Goal: Transaction & Acquisition: Register for event/course

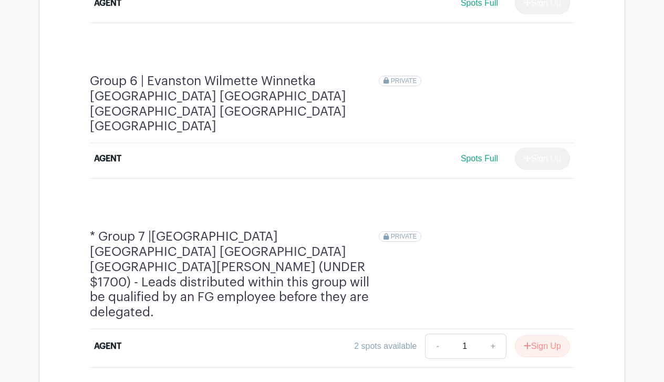
scroll to position [1450, 0]
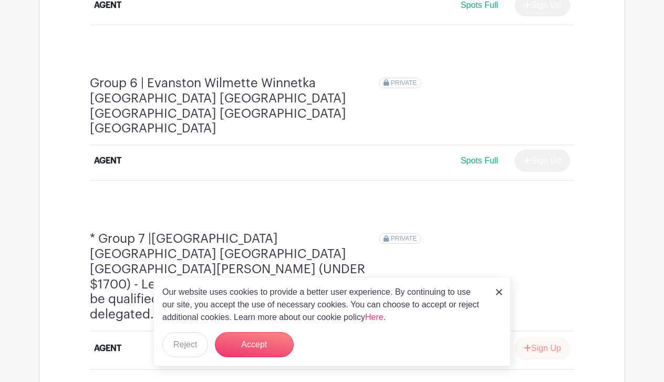
click at [541, 337] on button "Sign Up" at bounding box center [542, 348] width 55 height 22
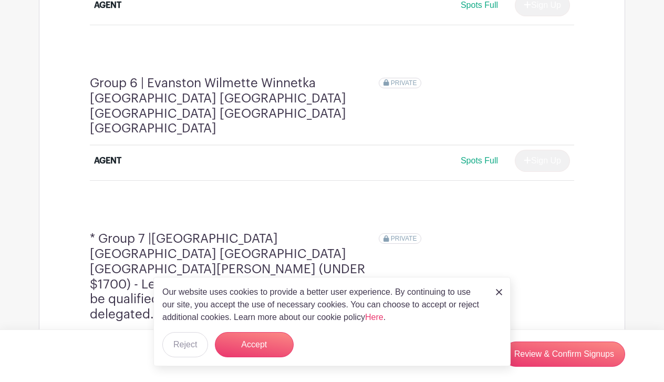
click at [497, 292] on img at bounding box center [499, 292] width 6 height 6
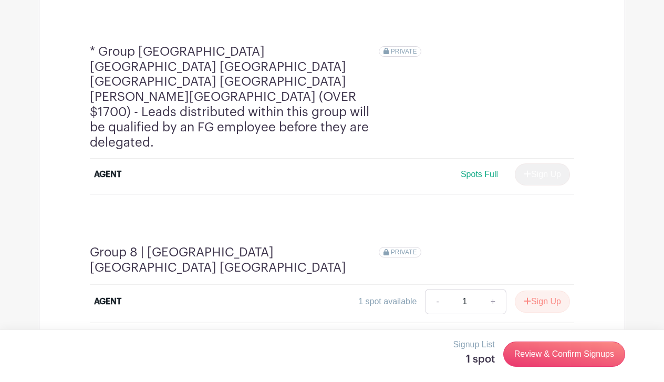
scroll to position [1827, 0]
click at [548, 290] on button "Sign Up" at bounding box center [542, 301] width 55 height 22
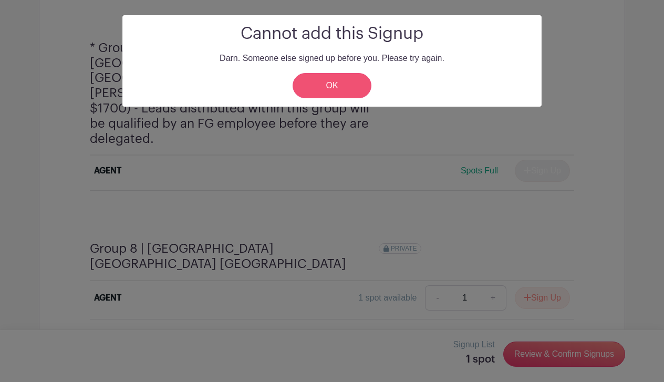
click at [335, 85] on link "OK" at bounding box center [332, 85] width 79 height 25
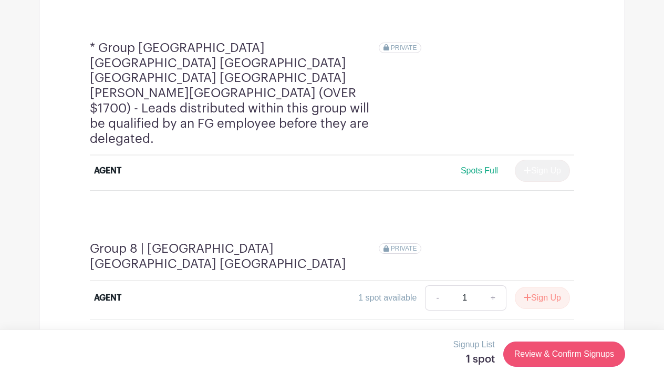
click at [556, 351] on link "Review & Confirm Signups" at bounding box center [564, 354] width 122 height 25
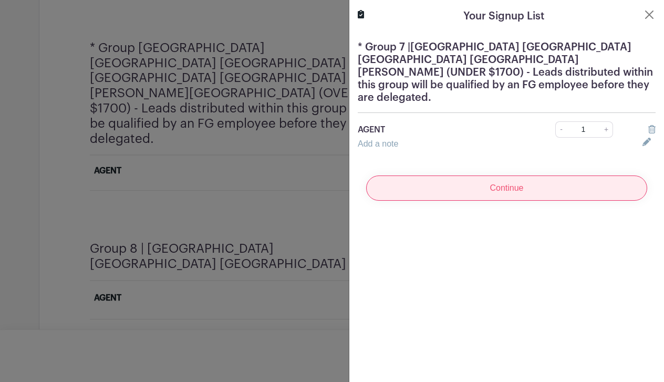
click at [465, 177] on input "Continue" at bounding box center [506, 188] width 281 height 25
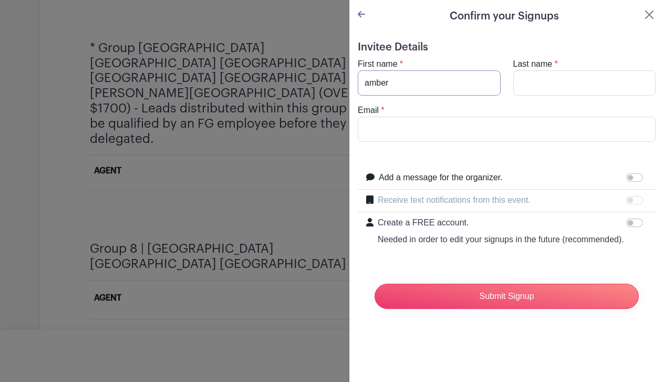
type input "amber"
type input "kuchenbrod"
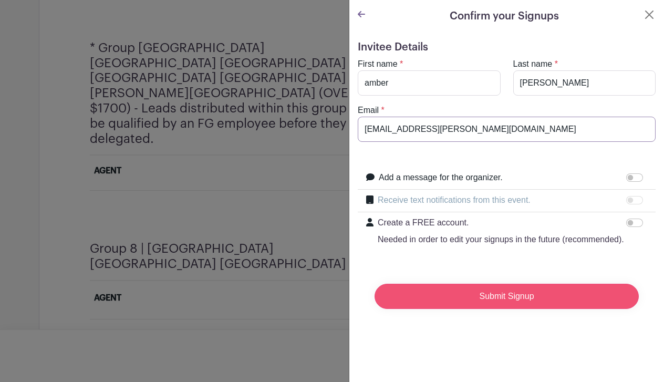
type input "amber.kuchenbrod@fultongrace.com"
click at [497, 297] on input "Submit Signup" at bounding box center [507, 296] width 264 height 25
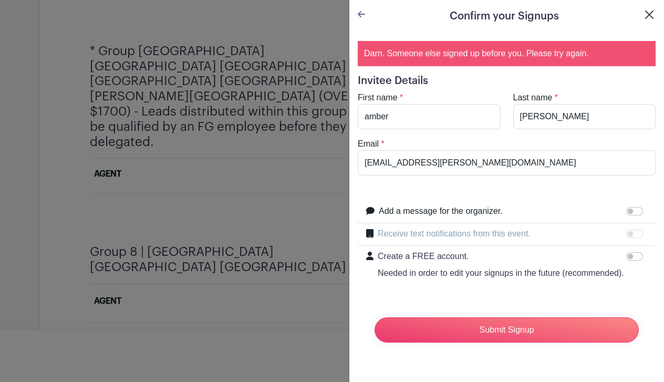
click at [647, 20] on button "Close" at bounding box center [649, 14] width 13 height 13
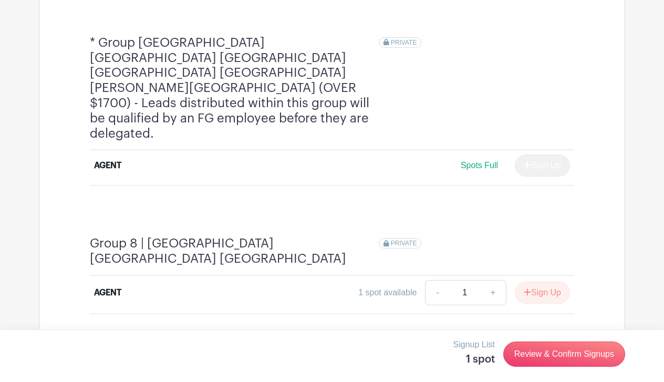
scroll to position [1837, 0]
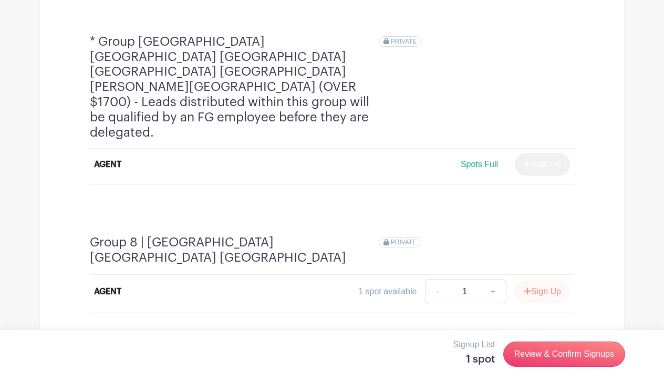
click at [549, 281] on button "Sign Up" at bounding box center [542, 292] width 55 height 22
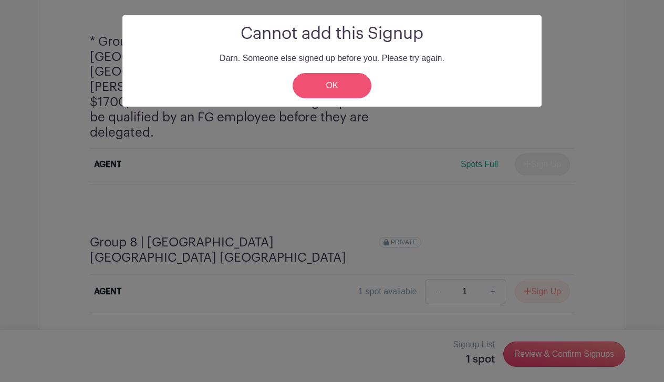
click at [325, 92] on link "OK" at bounding box center [332, 85] width 79 height 25
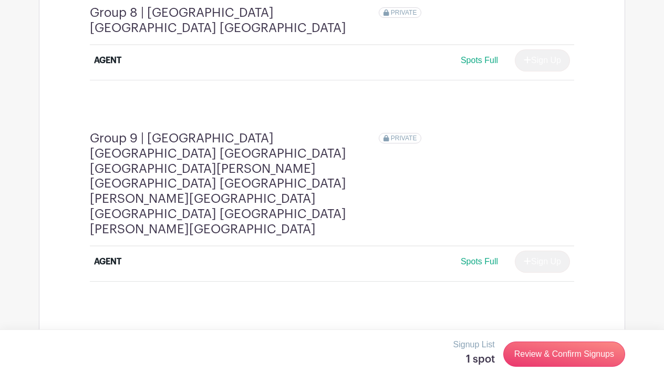
scroll to position [2066, 0]
click at [500, 334] on div "Signup List 1 spot Review & Confirm Signups" at bounding box center [332, 355] width 664 height 53
